Goal: Task Accomplishment & Management: Complete application form

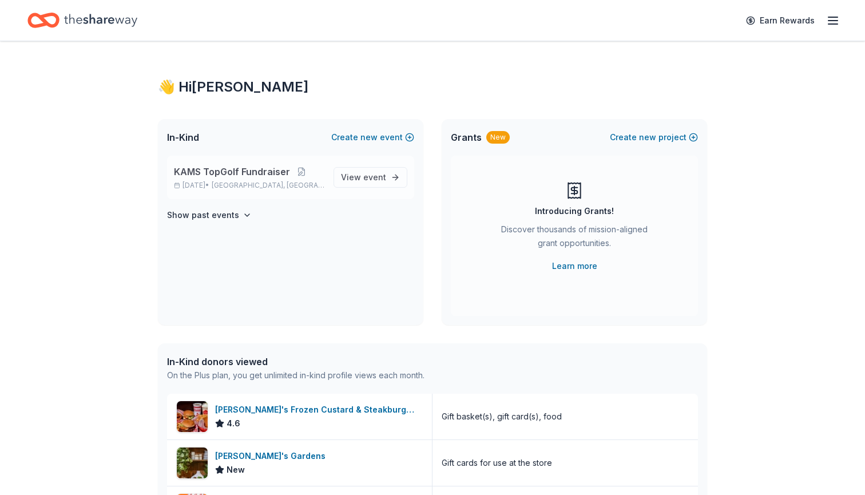
click at [272, 171] on span "KAMS TopGolf Fundraiser" at bounding box center [232, 172] width 116 height 14
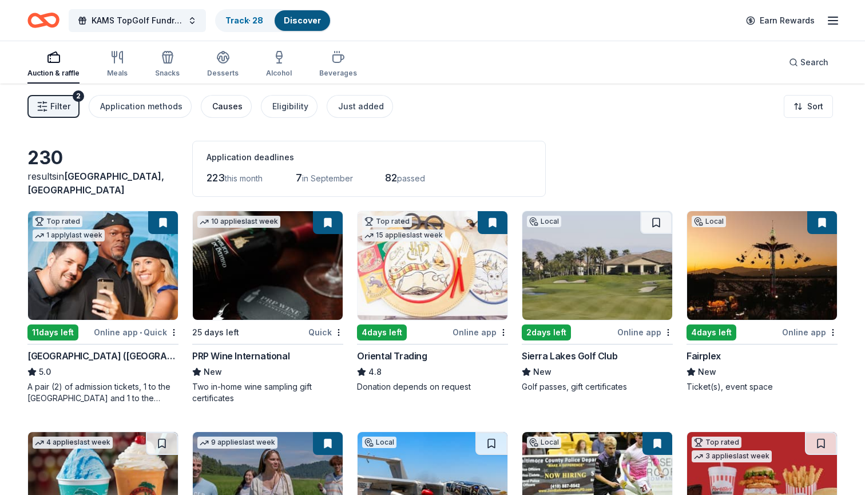
click at [239, 107] on button "Causes" at bounding box center [226, 106] width 51 height 23
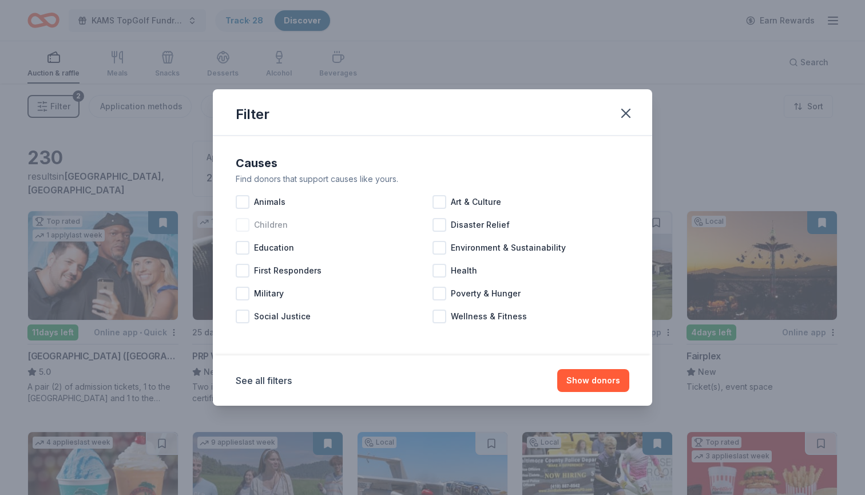
click at [242, 224] on div at bounding box center [243, 225] width 14 height 14
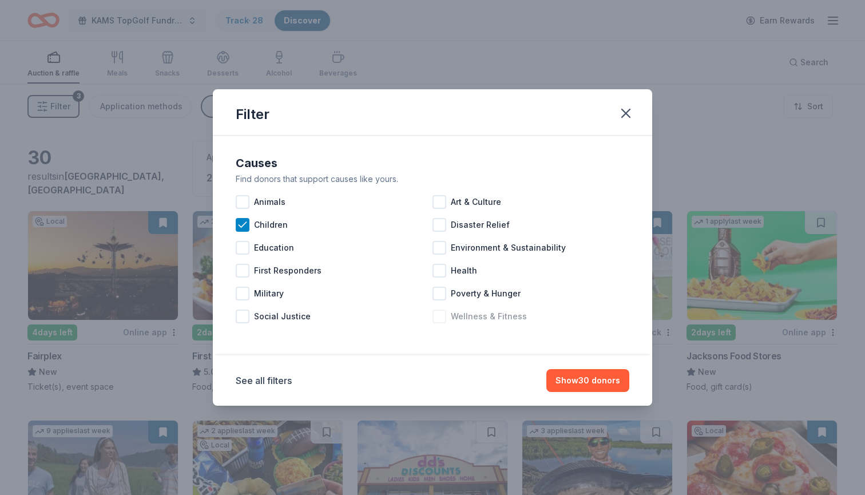
click at [440, 318] on div at bounding box center [440, 317] width 14 height 14
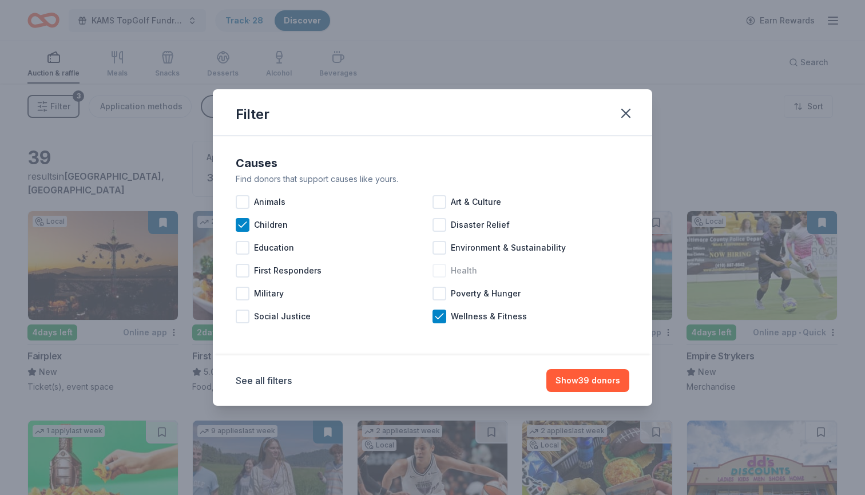
click at [441, 266] on div at bounding box center [440, 271] width 14 height 14
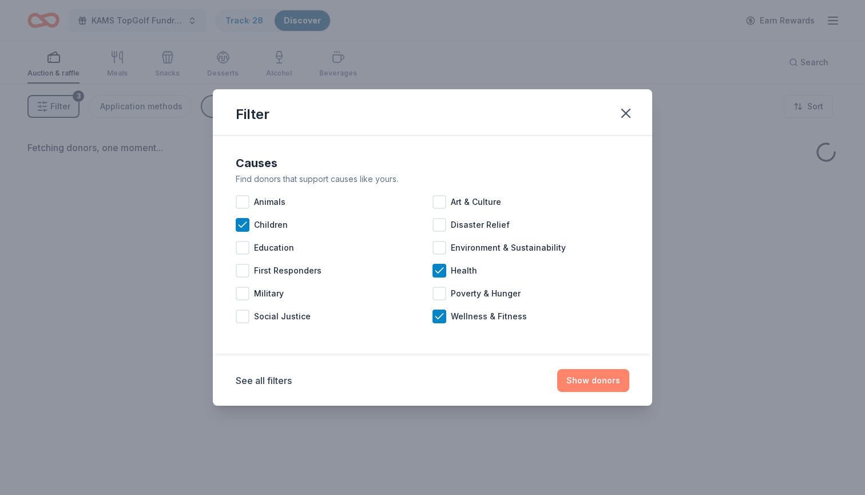
click at [595, 381] on button "Show donors" at bounding box center [594, 380] width 72 height 23
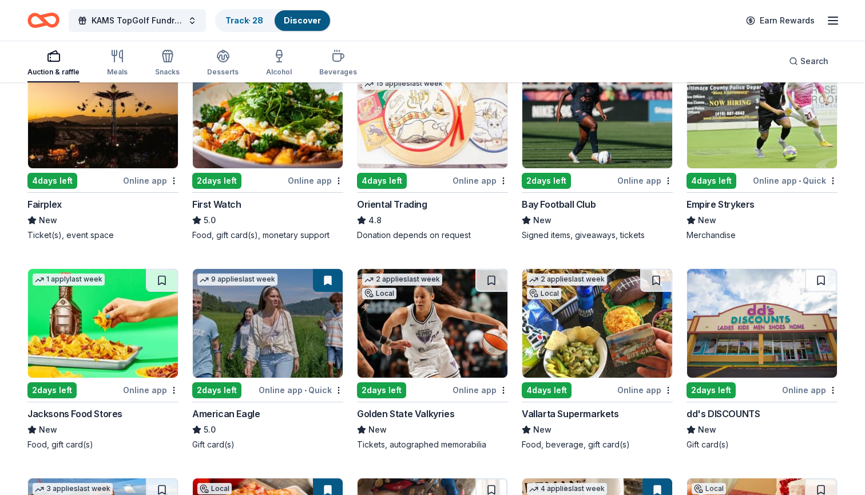
scroll to position [152, 0]
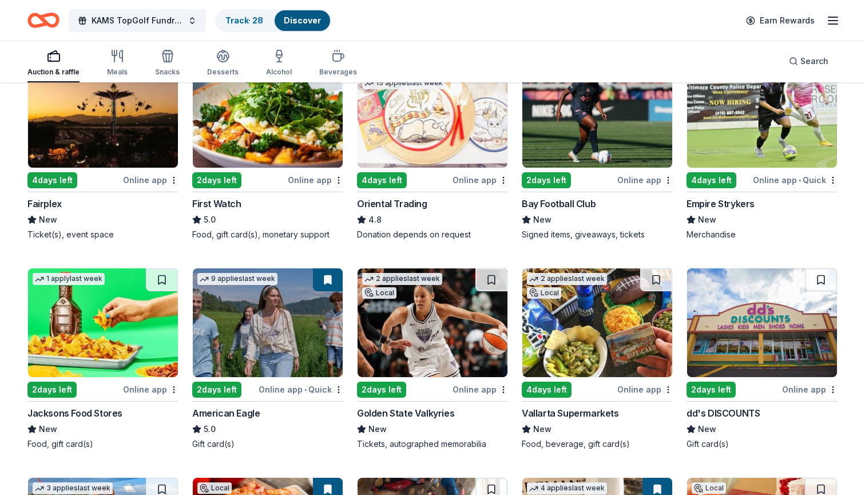
click at [305, 341] on img at bounding box center [268, 322] width 150 height 109
click at [145, 332] on img at bounding box center [103, 322] width 150 height 109
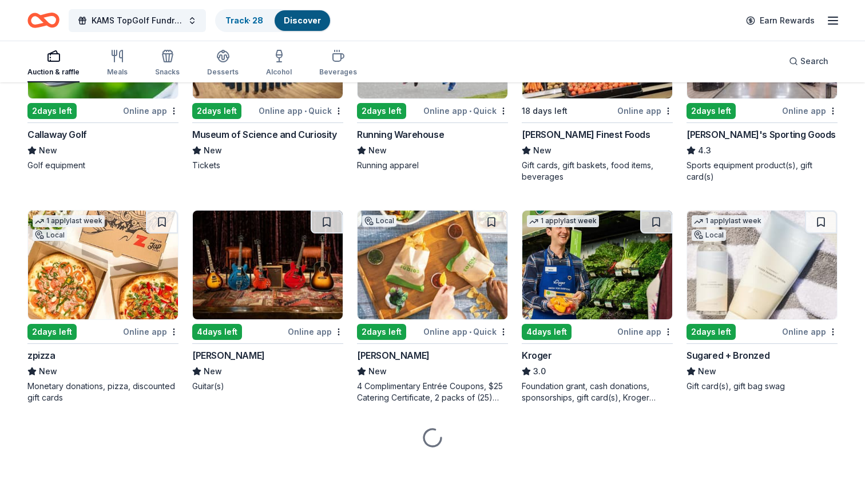
scroll to position [1082, 0]
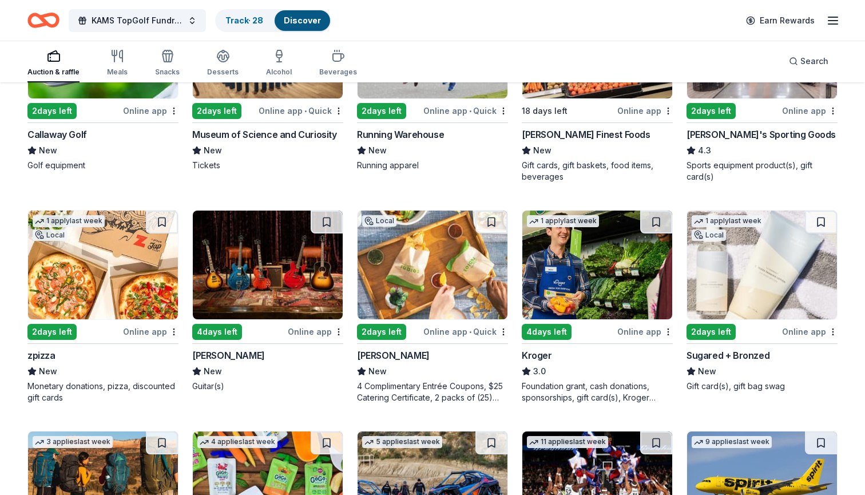
click at [114, 287] on img at bounding box center [103, 265] width 150 height 109
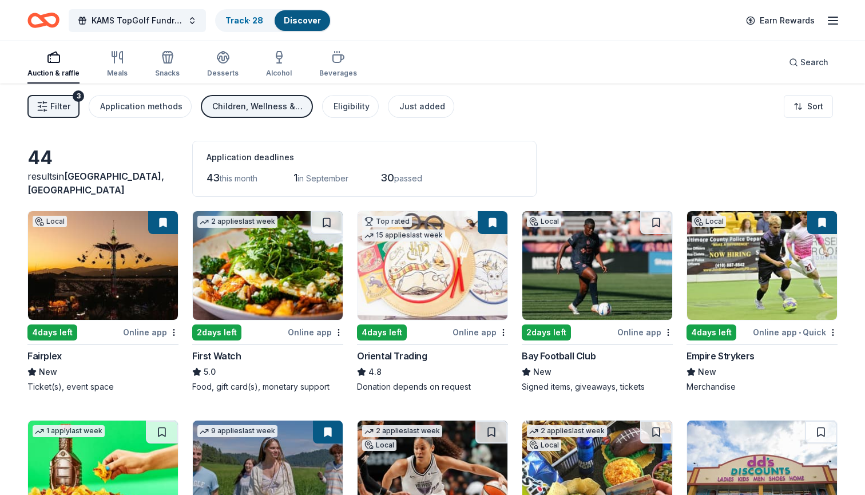
scroll to position [0, 0]
click at [355, 109] on div "Eligibility" at bounding box center [352, 107] width 36 height 14
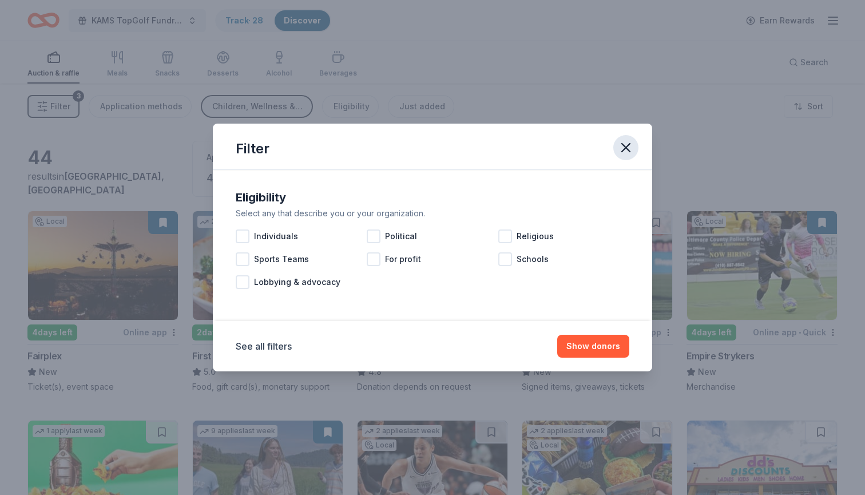
click at [627, 145] on icon "button" at bounding box center [626, 148] width 16 height 16
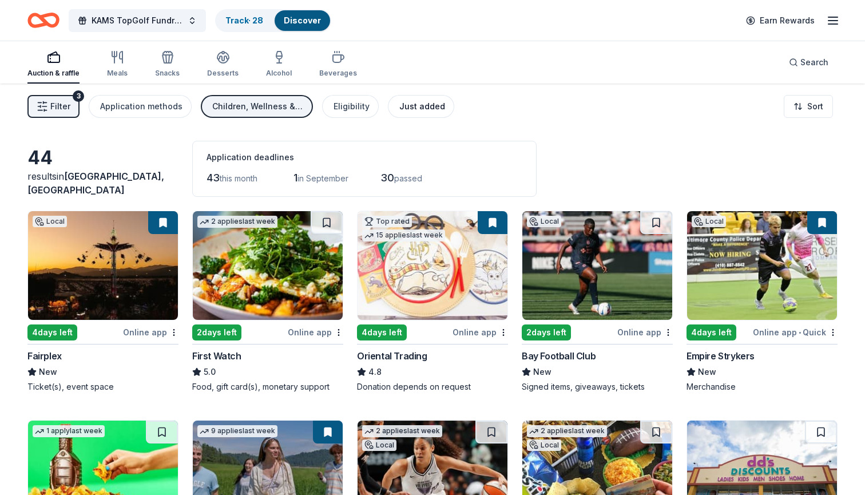
click at [426, 109] on div "Just added" at bounding box center [423, 107] width 46 height 14
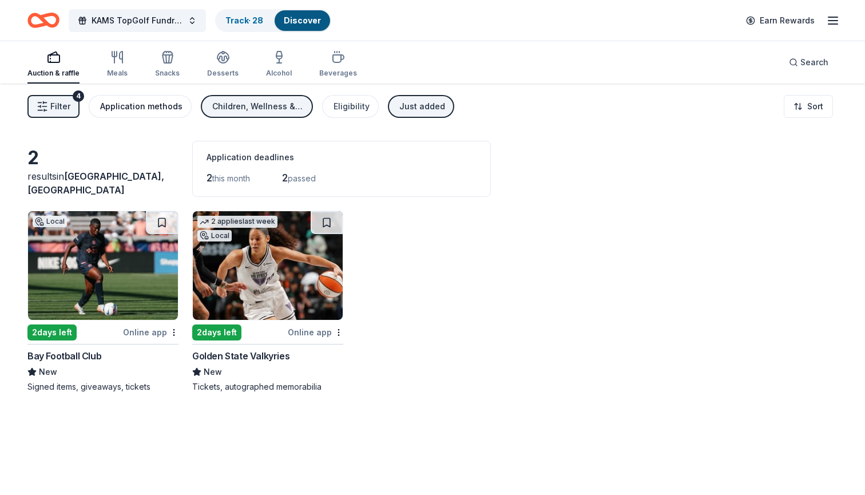
click at [139, 101] on div "Application methods" at bounding box center [141, 107] width 82 height 14
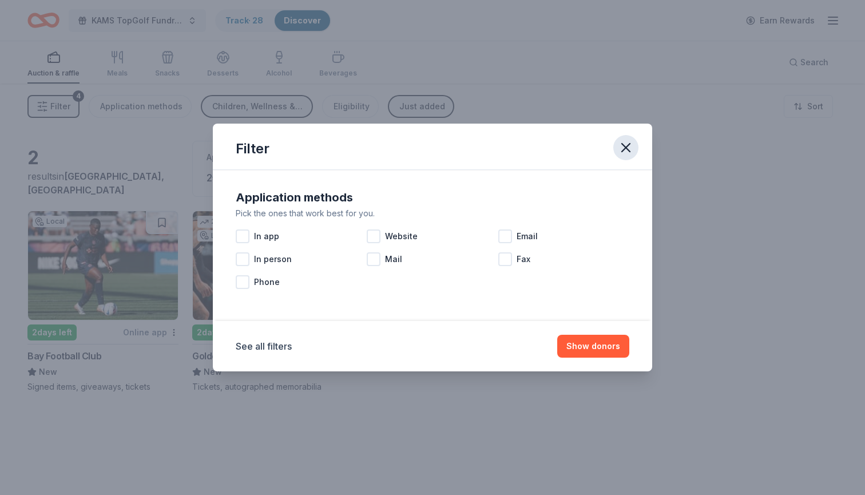
click at [623, 147] on icon "button" at bounding box center [626, 148] width 16 height 16
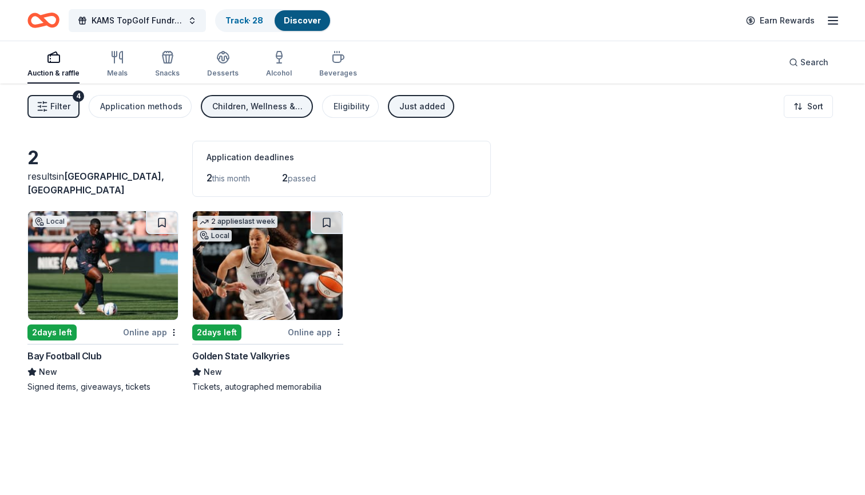
click at [64, 106] on span "Filter" at bounding box center [60, 107] width 20 height 14
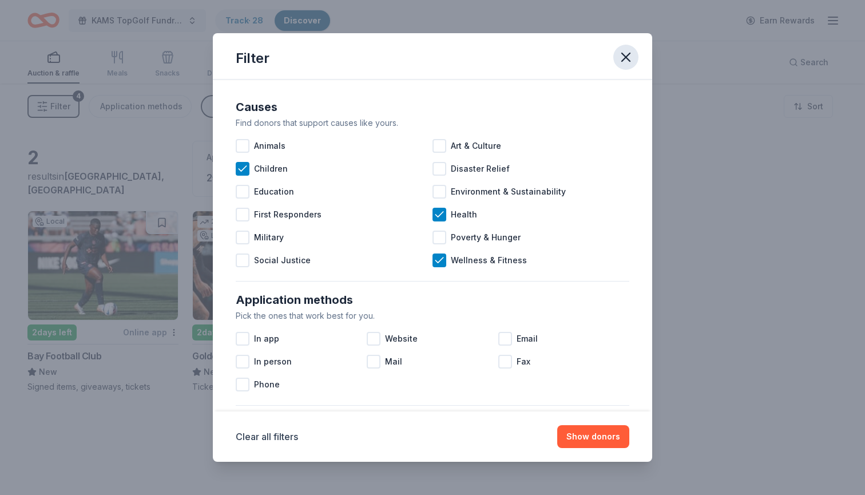
click at [630, 54] on icon "button" at bounding box center [626, 57] width 8 height 8
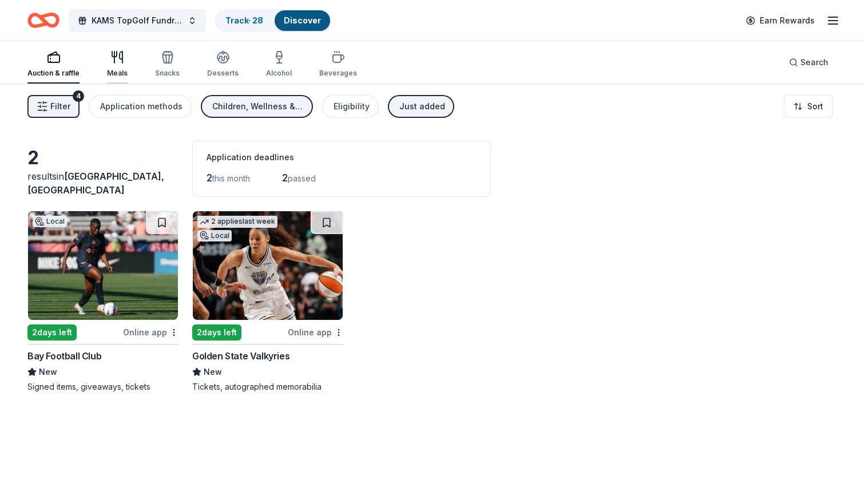
click at [114, 59] on icon "button" at bounding box center [114, 57] width 0 height 11
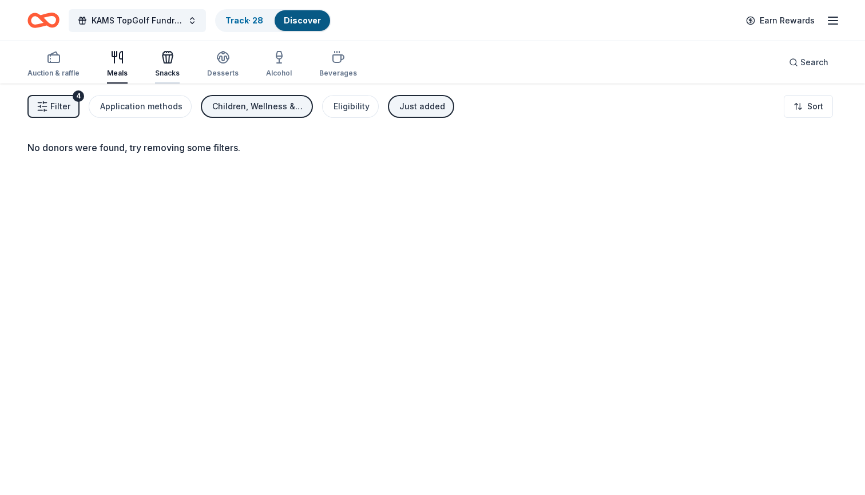
click at [164, 65] on div "Snacks" at bounding box center [167, 63] width 25 height 27
click at [76, 100] on div "4" at bounding box center [78, 95] width 11 height 11
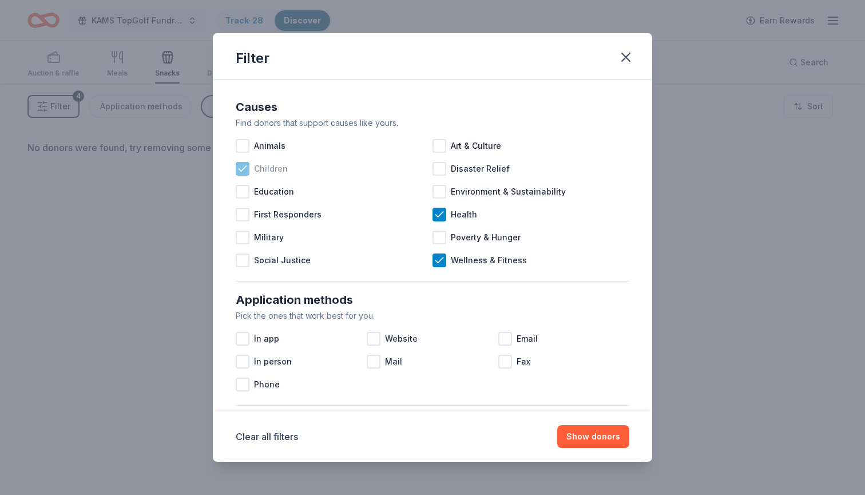
click at [243, 171] on icon at bounding box center [242, 168] width 11 height 11
click at [441, 210] on icon at bounding box center [439, 214] width 11 height 11
click at [441, 259] on icon at bounding box center [439, 260] width 11 height 11
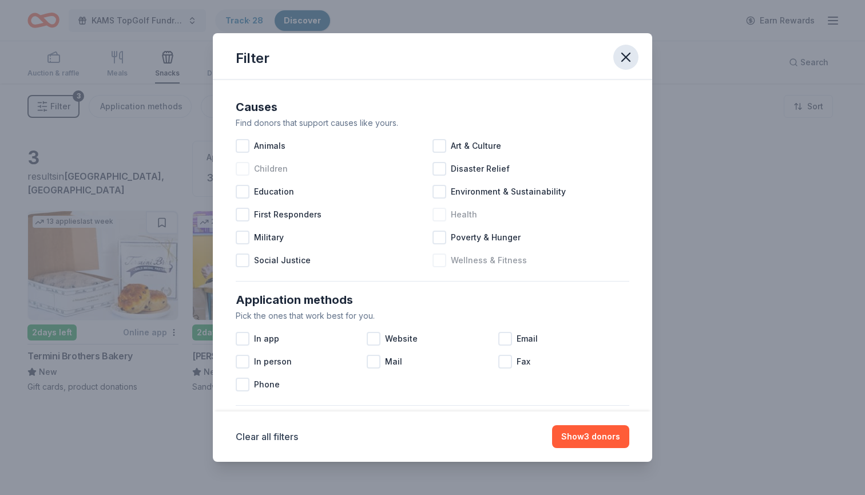
click at [625, 53] on icon "button" at bounding box center [626, 57] width 16 height 16
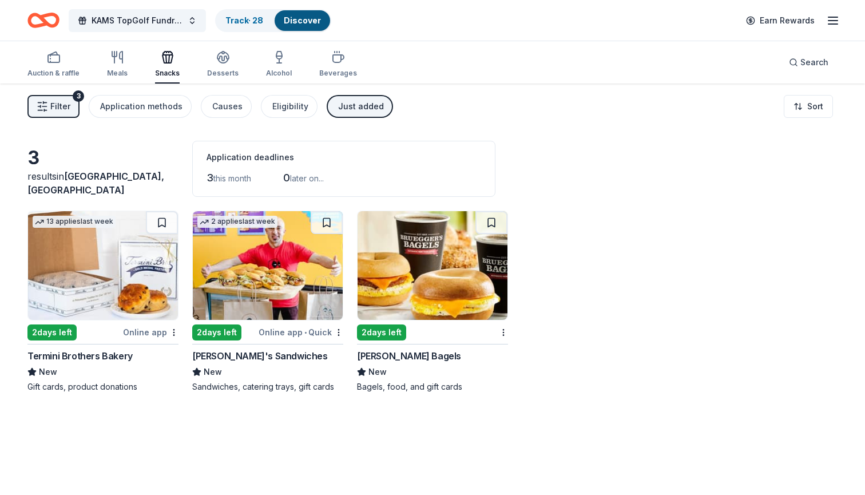
click at [74, 104] on button "Filter 3" at bounding box center [53, 106] width 52 height 23
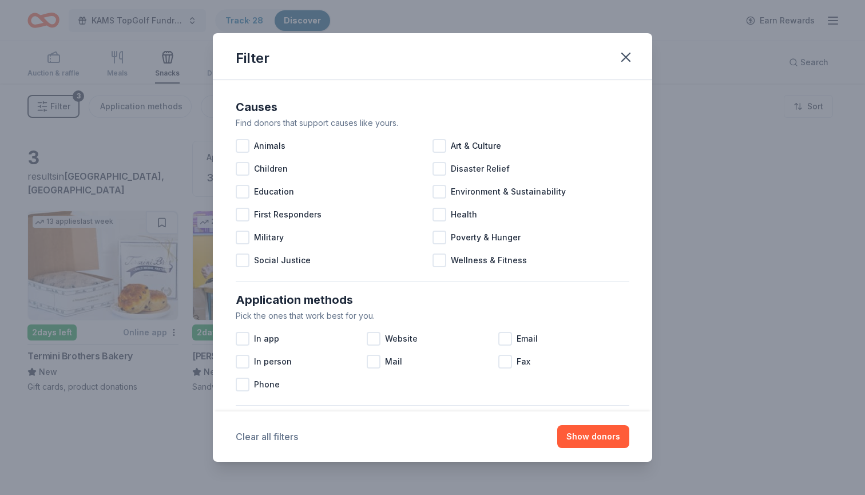
click at [269, 440] on button "Clear all filters" at bounding box center [267, 437] width 62 height 14
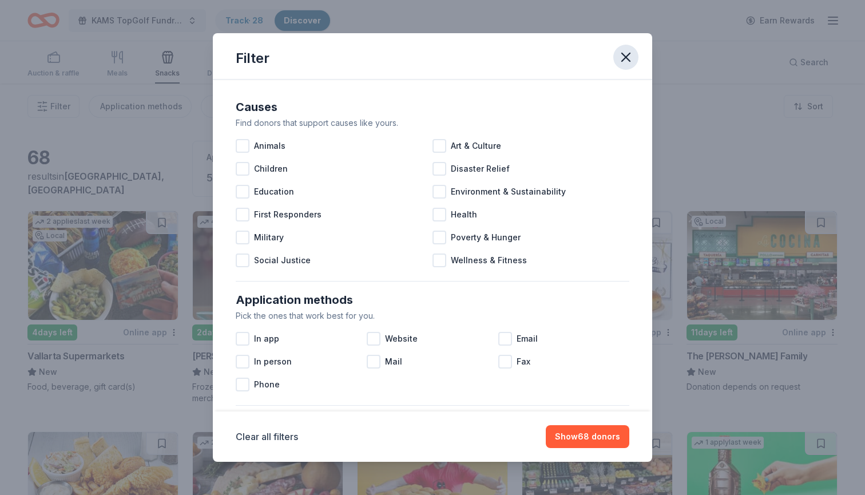
click at [623, 56] on icon "button" at bounding box center [626, 57] width 16 height 16
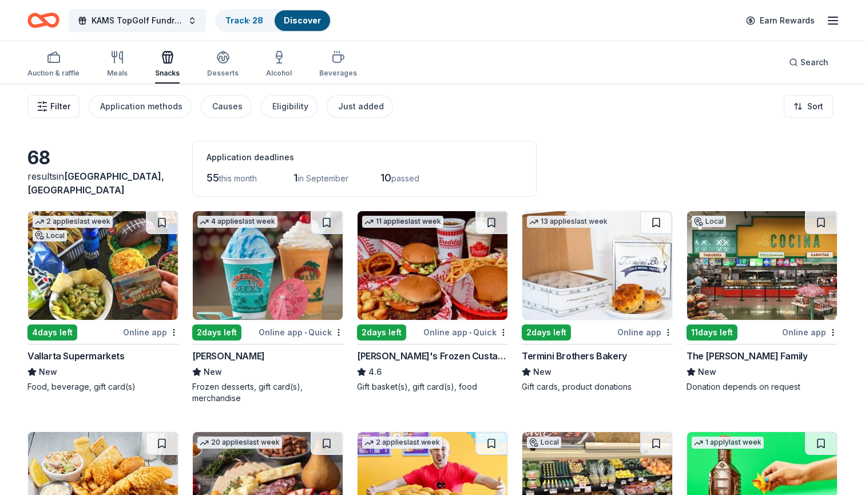
click at [58, 104] on span "Filter" at bounding box center [60, 107] width 20 height 14
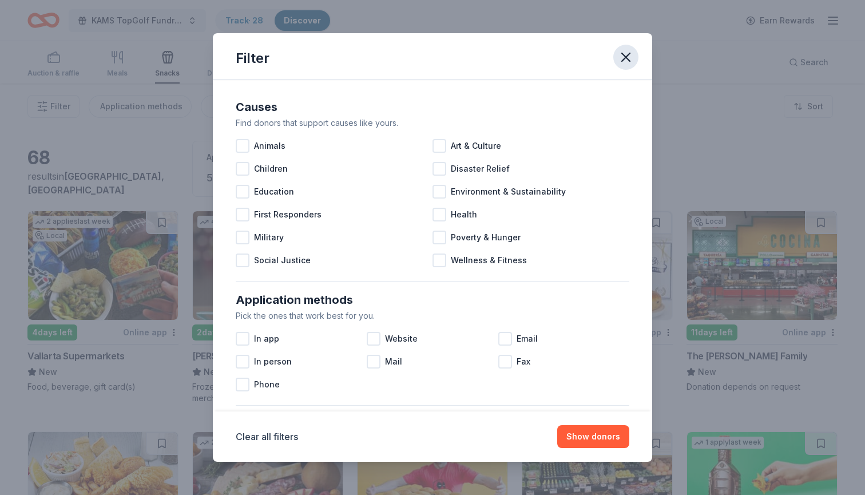
click at [627, 55] on icon "button" at bounding box center [626, 57] width 16 height 16
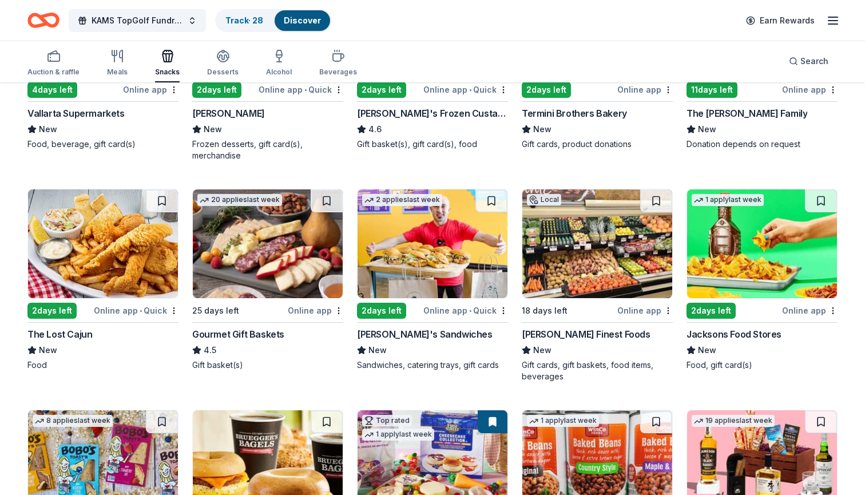
scroll to position [243, 0]
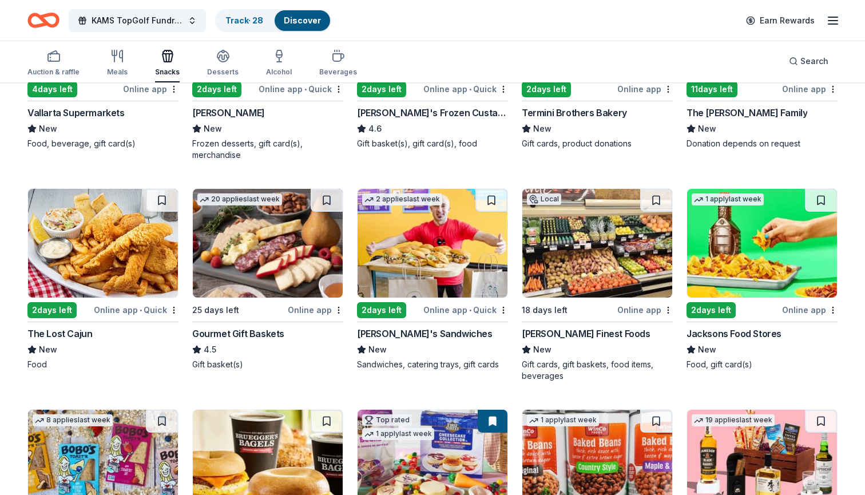
click at [282, 255] on img at bounding box center [268, 243] width 150 height 109
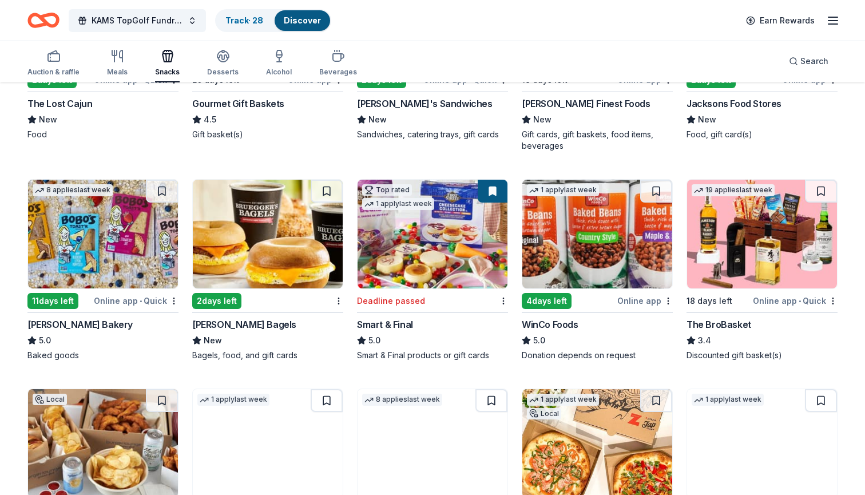
scroll to position [486, 0]
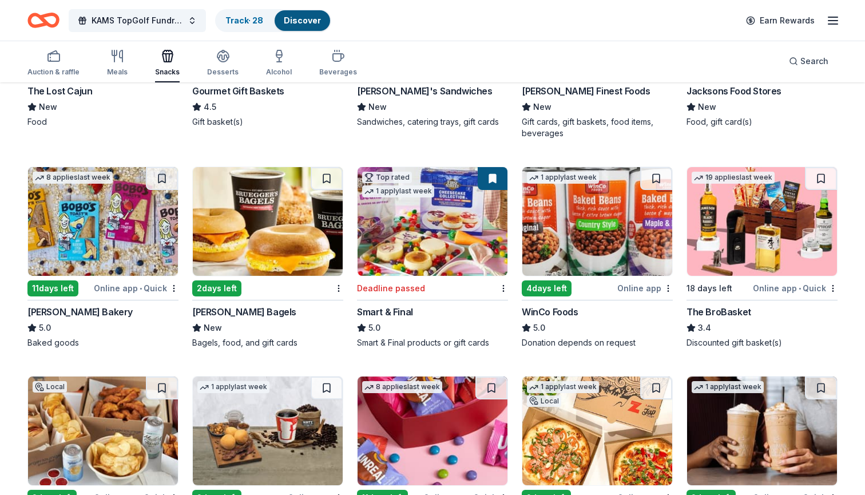
click at [268, 234] on img at bounding box center [268, 221] width 150 height 109
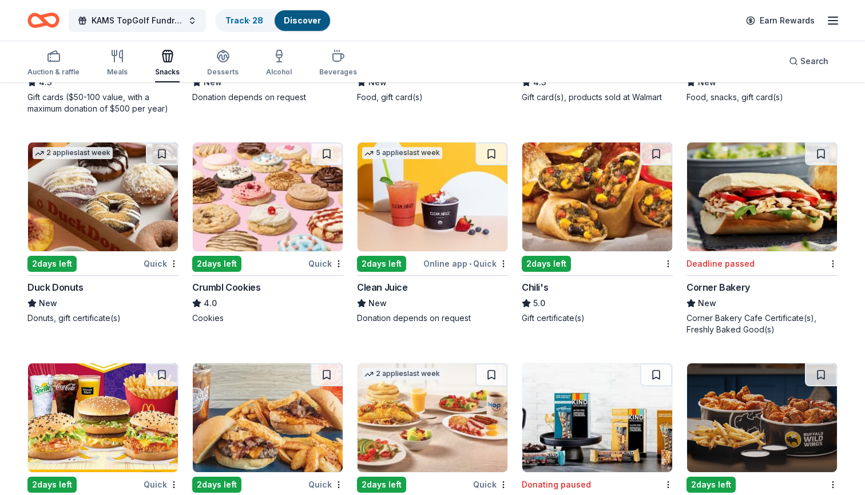
scroll to position [1816, 0]
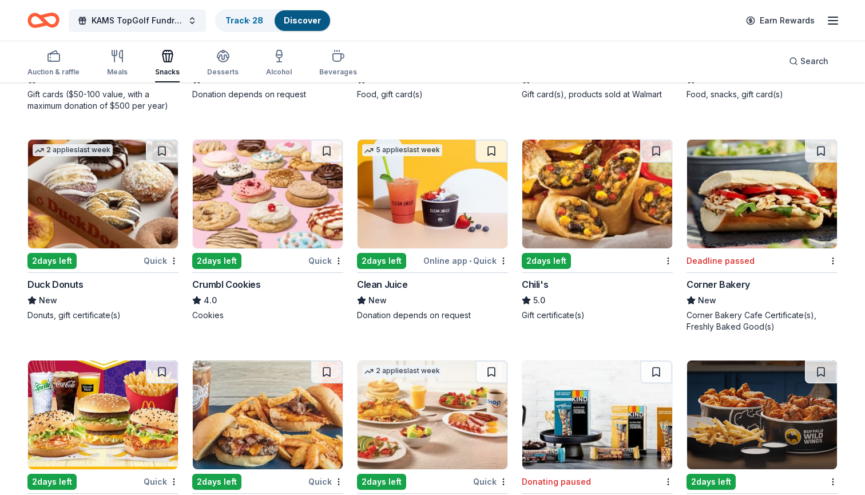
click at [596, 206] on img at bounding box center [598, 194] width 150 height 109
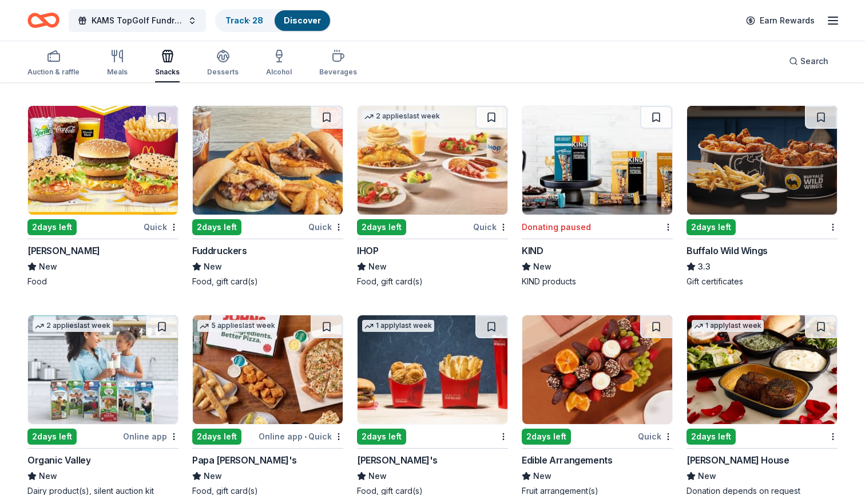
scroll to position [2076, 0]
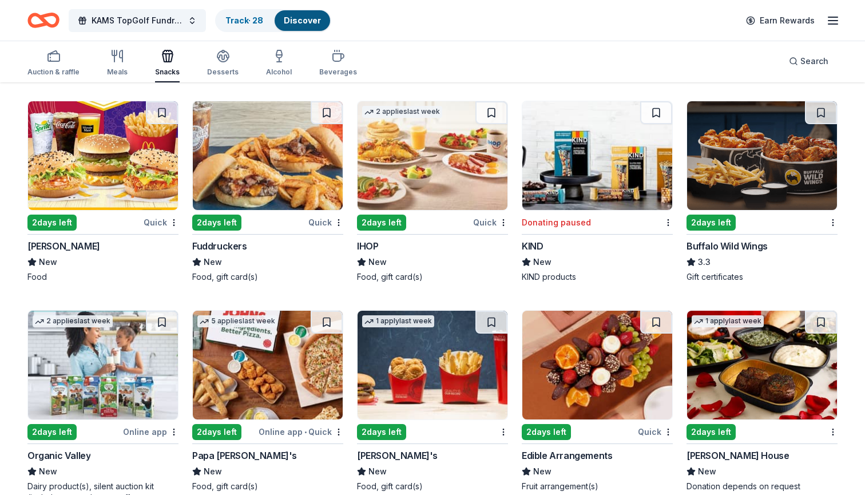
click at [765, 139] on img at bounding box center [762, 155] width 150 height 109
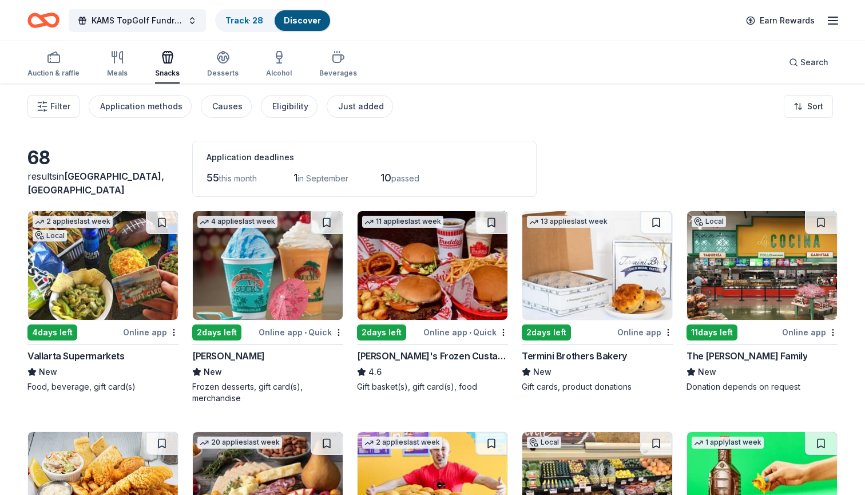
scroll to position [0, 0]
click at [250, 28] on div "Track · 28" at bounding box center [244, 20] width 56 height 21
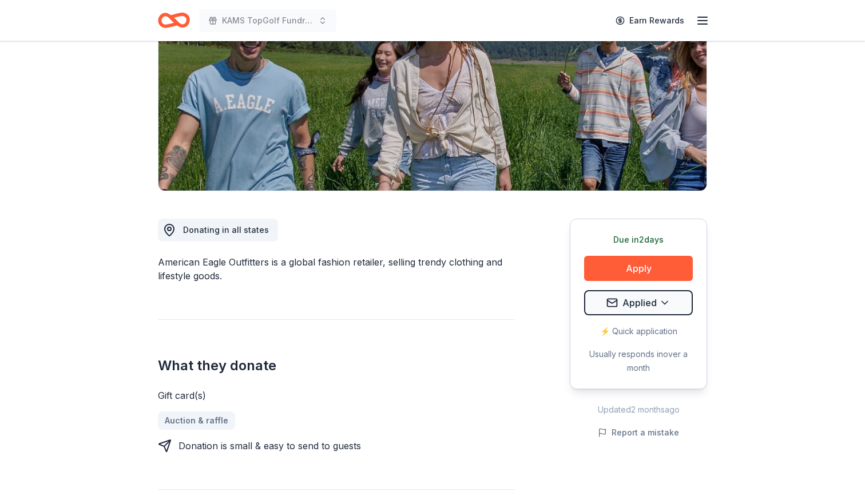
scroll to position [141, 0]
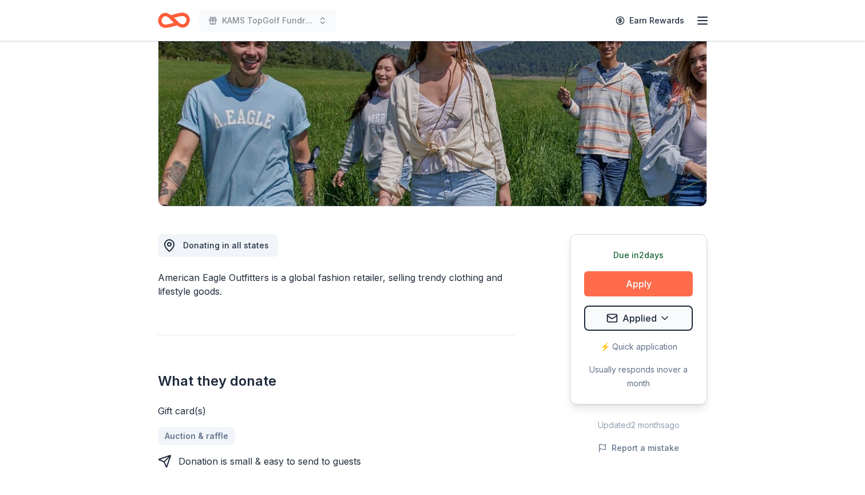
click at [663, 287] on button "Apply" at bounding box center [638, 283] width 109 height 25
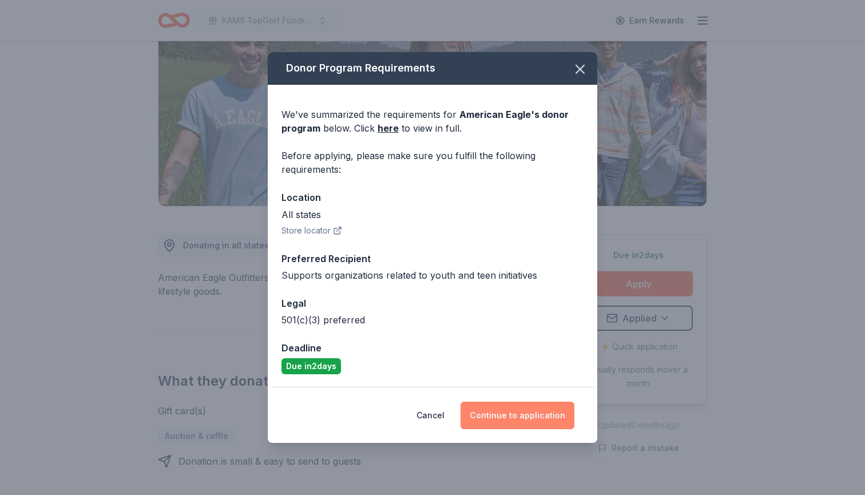
click at [531, 420] on button "Continue to application" at bounding box center [518, 415] width 114 height 27
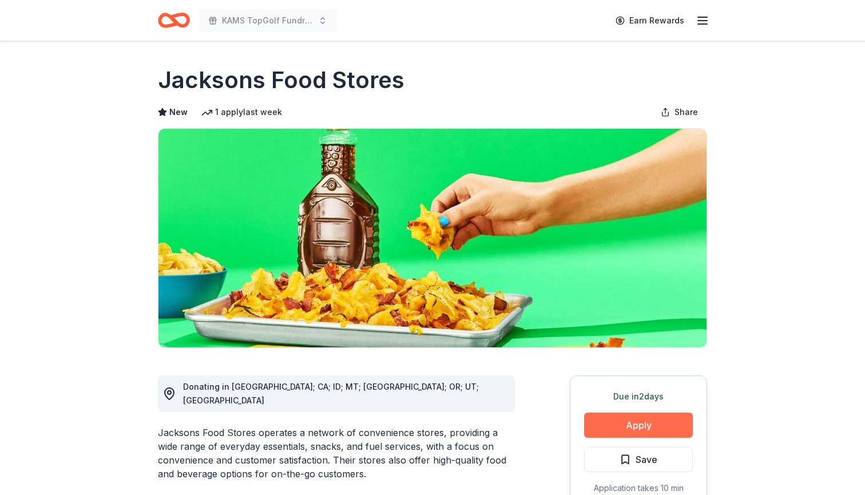
click at [645, 433] on button "Apply" at bounding box center [638, 425] width 109 height 25
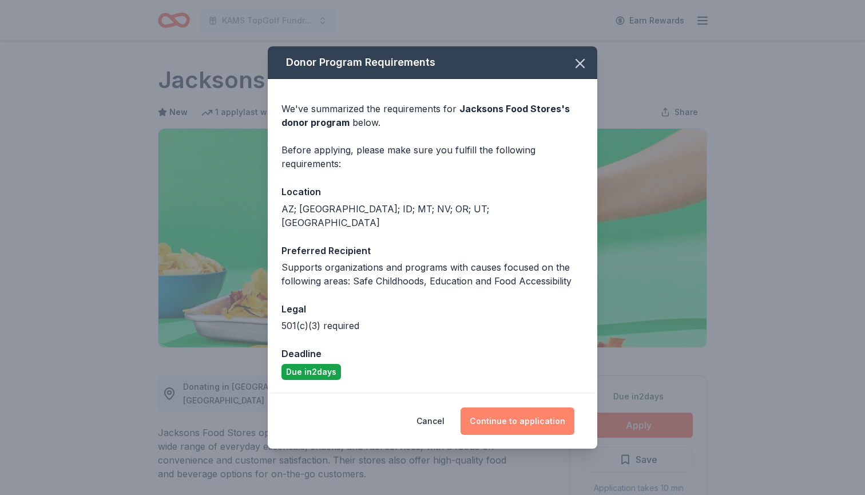
click at [558, 412] on button "Continue to application" at bounding box center [518, 421] width 114 height 27
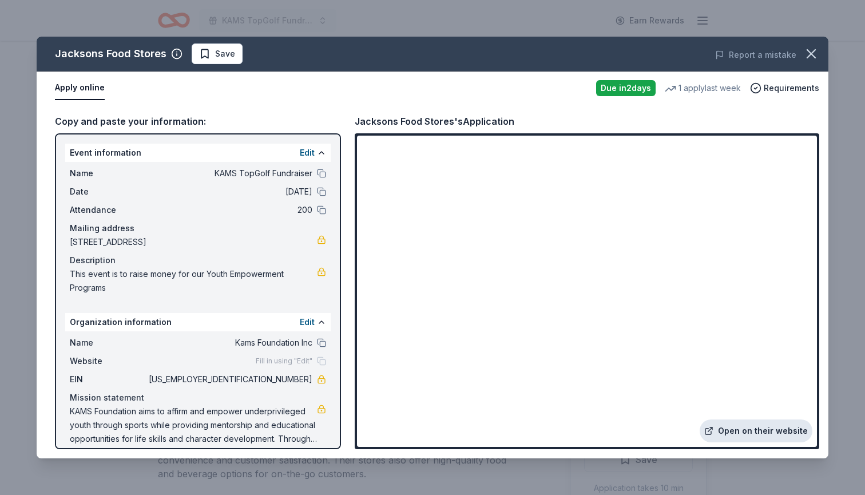
click at [764, 429] on link "Open on their website" at bounding box center [756, 431] width 113 height 23
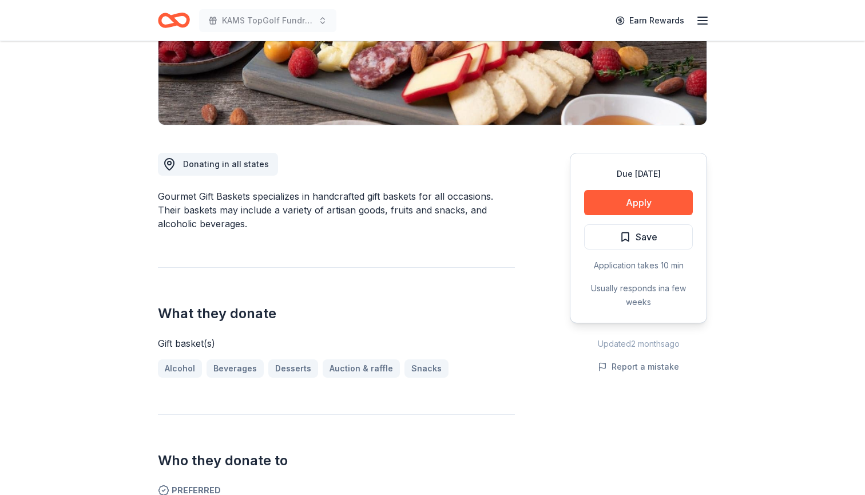
scroll to position [223, 0]
click at [659, 199] on button "Apply" at bounding box center [638, 201] width 109 height 25
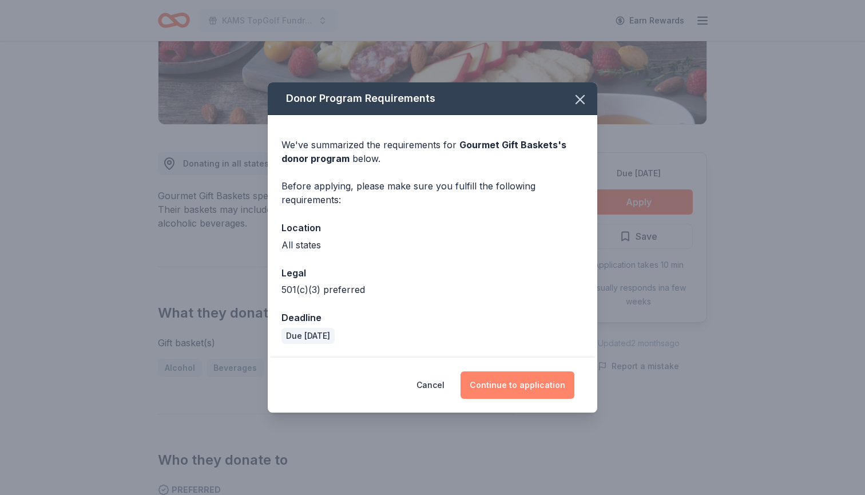
click at [532, 384] on button "Continue to application" at bounding box center [518, 384] width 114 height 27
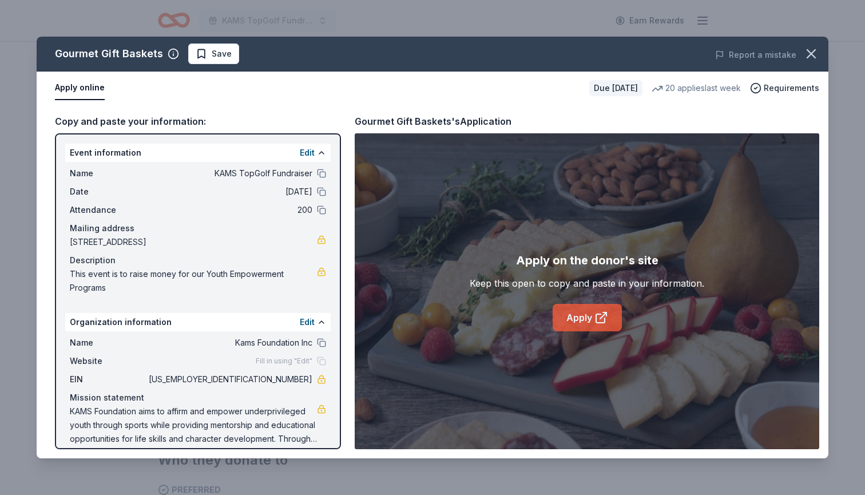
click at [581, 317] on link "Apply" at bounding box center [587, 317] width 69 height 27
click at [808, 52] on icon "button" at bounding box center [812, 54] width 16 height 16
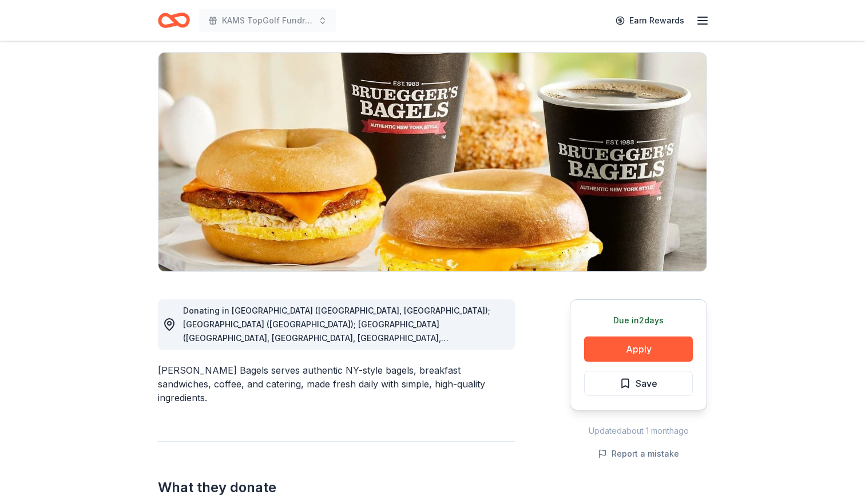
scroll to position [78, 0]
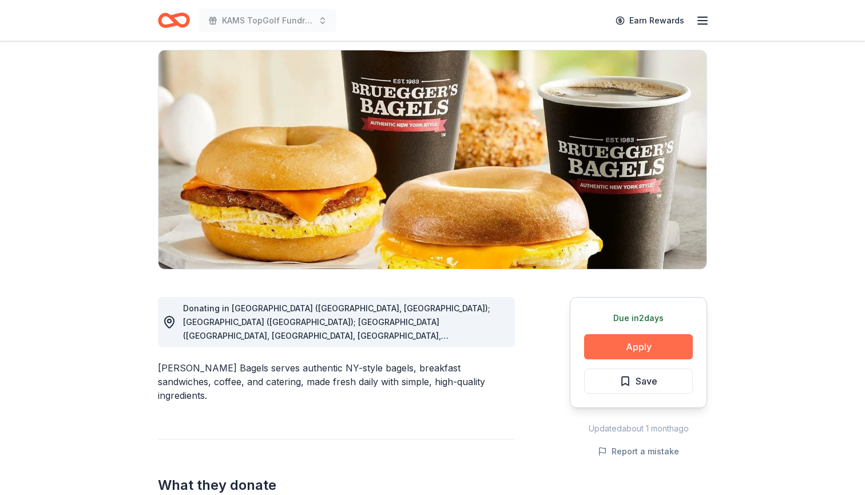
click at [650, 345] on button "Apply" at bounding box center [638, 346] width 109 height 25
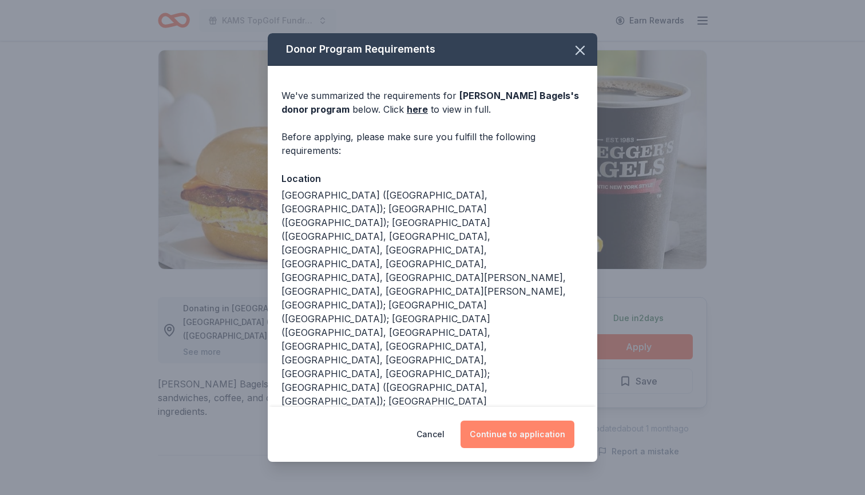
click at [543, 434] on button "Continue to application" at bounding box center [518, 434] width 114 height 27
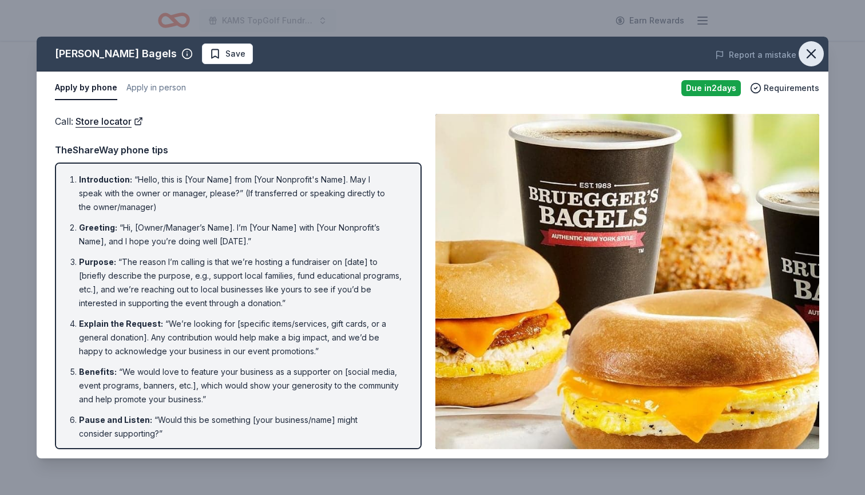
click at [809, 50] on icon "button" at bounding box center [812, 54] width 16 height 16
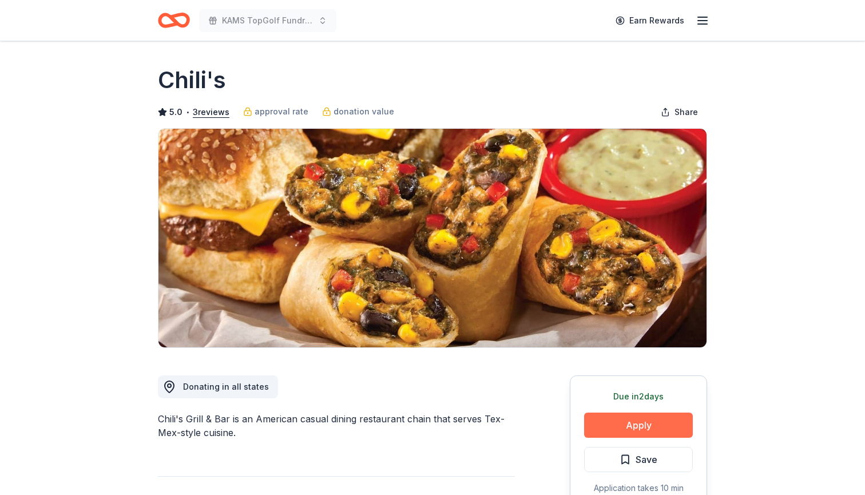
click at [608, 423] on button "Apply" at bounding box center [638, 425] width 109 height 25
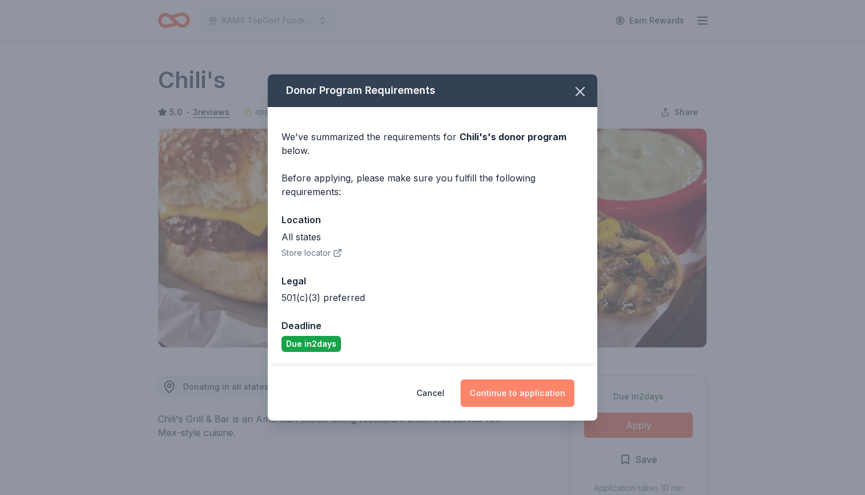
click at [513, 394] on button "Continue to application" at bounding box center [518, 393] width 114 height 27
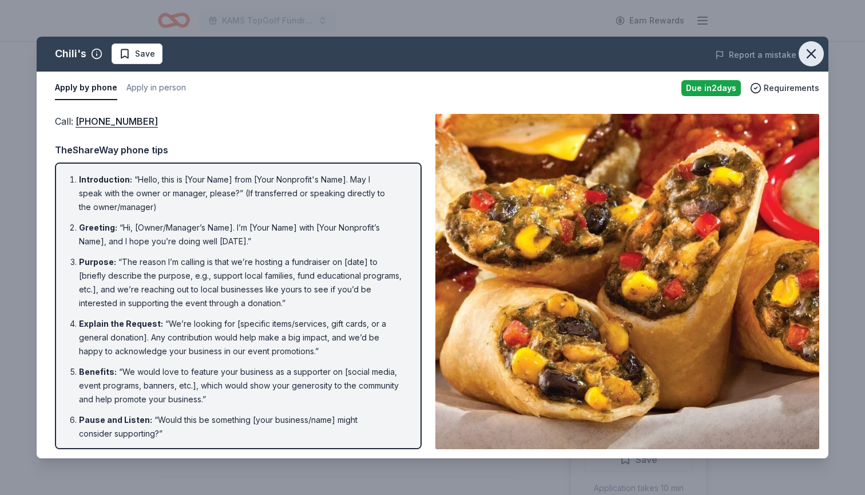
click at [817, 52] on icon "button" at bounding box center [812, 54] width 16 height 16
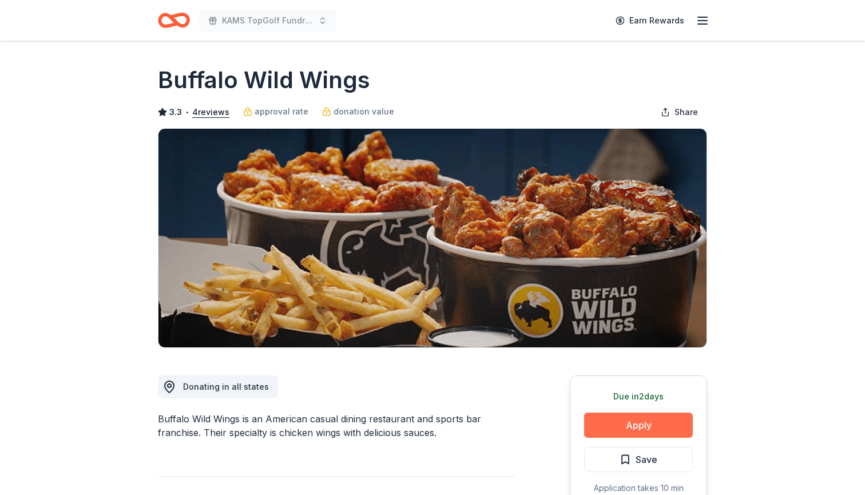
click at [635, 427] on button "Apply" at bounding box center [638, 425] width 109 height 25
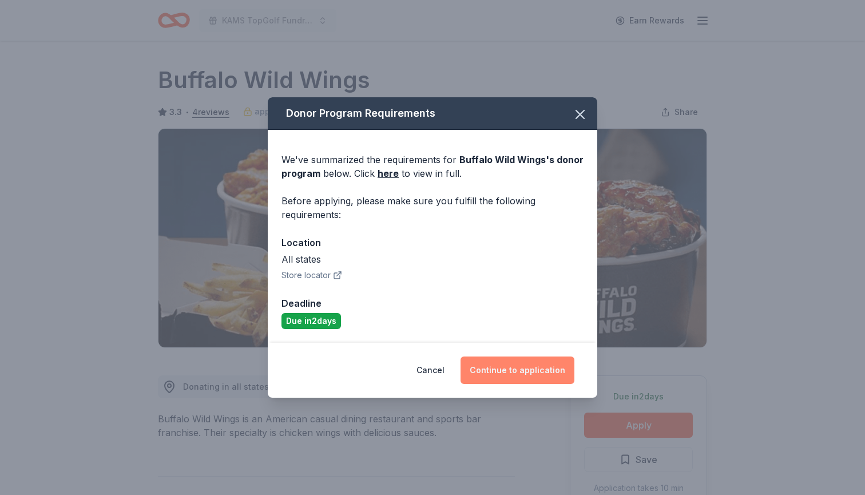
click at [529, 373] on button "Continue to application" at bounding box center [518, 370] width 114 height 27
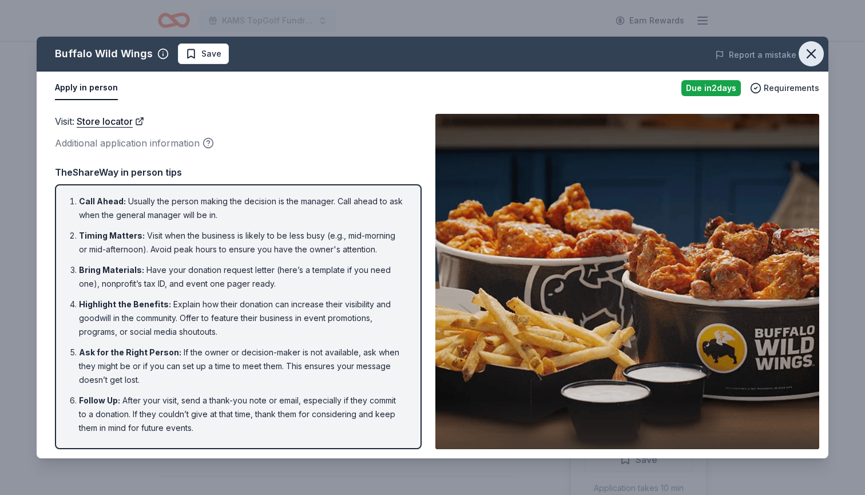
click at [812, 54] on icon "button" at bounding box center [812, 54] width 8 height 8
